Goal: Navigation & Orientation: Find specific page/section

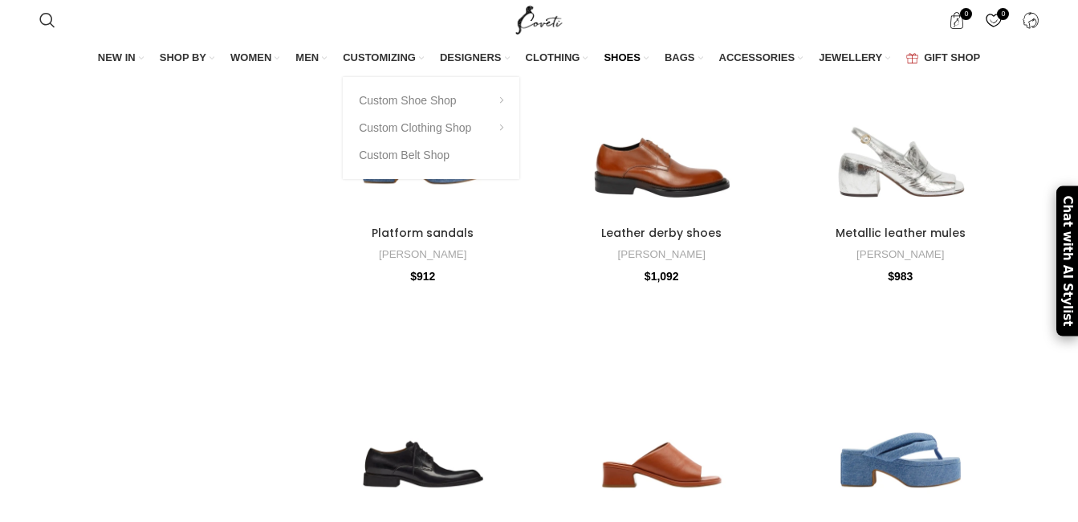
scroll to position [3922, 0]
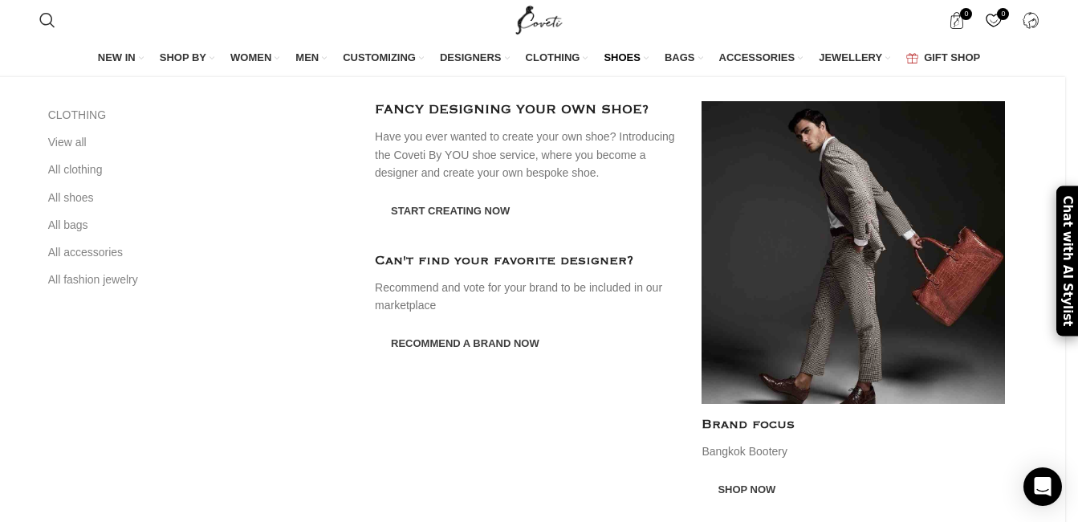
click at [310, 59] on span "MEN" at bounding box center [306, 58] width 23 height 14
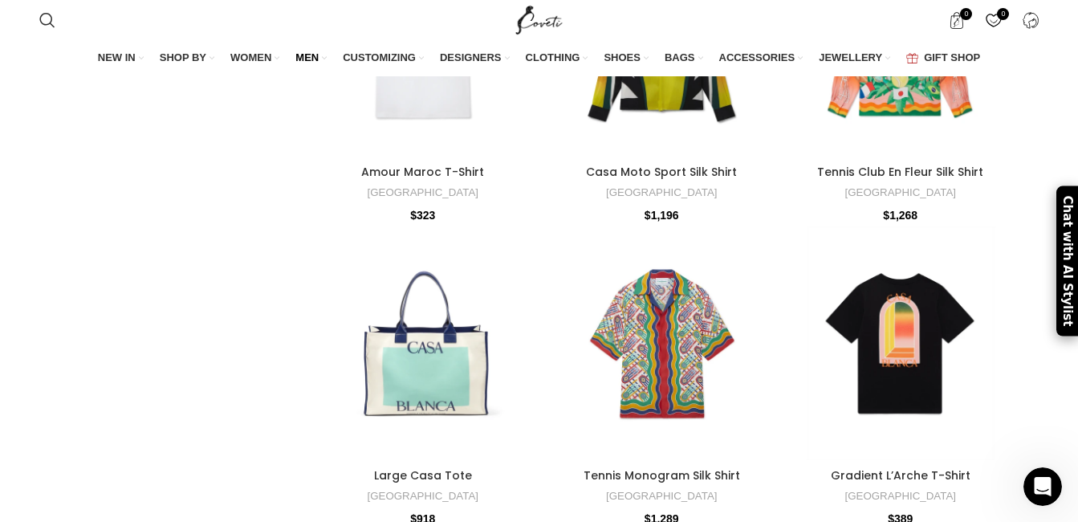
scroll to position [2889, 0]
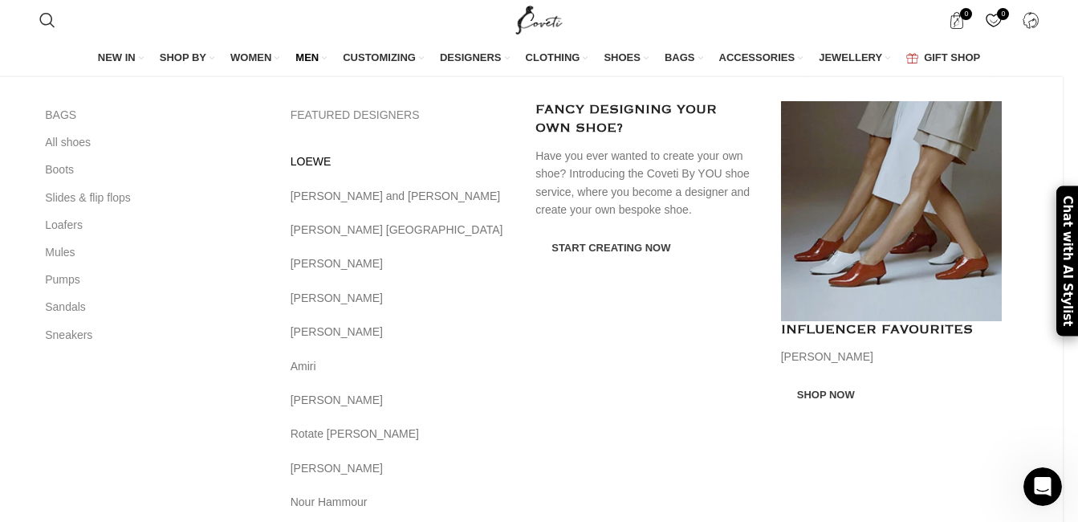
click at [412, 160] on link "LOEWE" at bounding box center [400, 161] width 221 height 18
